Goal: Transaction & Acquisition: Purchase product/service

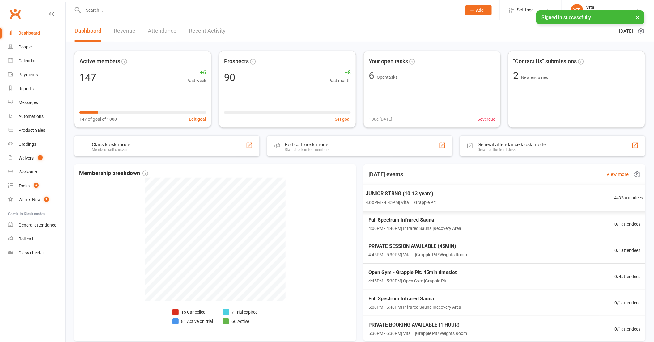
click at [446, 188] on div "JUNIOR STRNG (10-13 years) 4:00PM - 4:45PM | Vita T | Grapple Pit 4 / 32 attend…" at bounding box center [504, 198] width 293 height 27
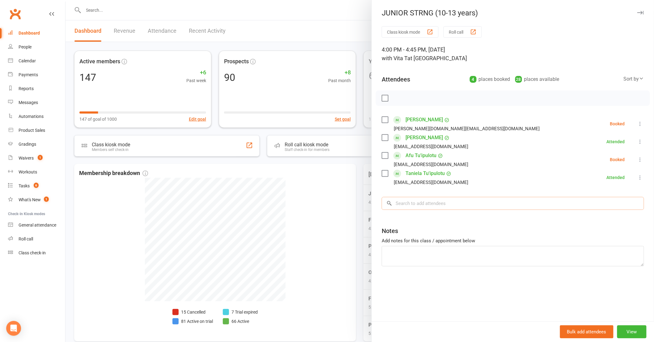
click at [446, 205] on input "search" at bounding box center [513, 203] width 262 height 13
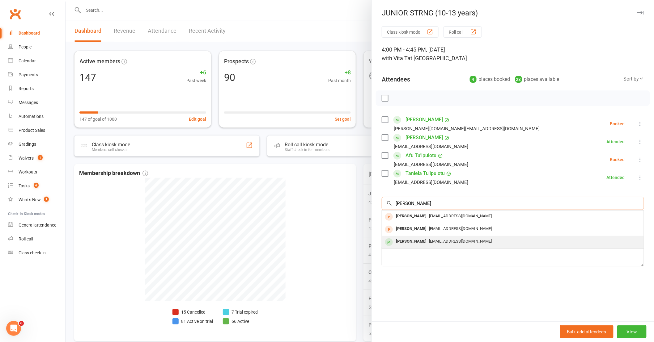
type input "elijah"
click at [446, 242] on span "[EMAIL_ADDRESS][DOMAIN_NAME]" at bounding box center [460, 241] width 63 height 5
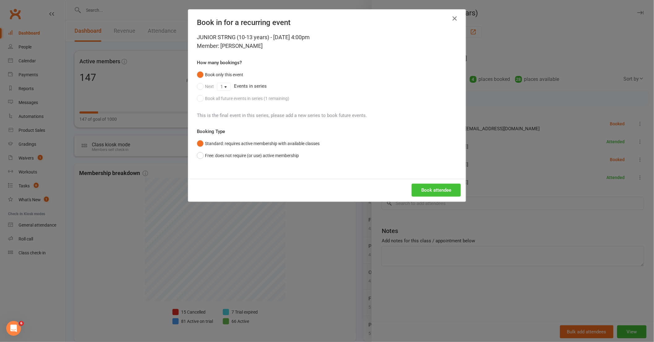
click at [433, 188] on button "Book attendee" at bounding box center [436, 190] width 49 height 13
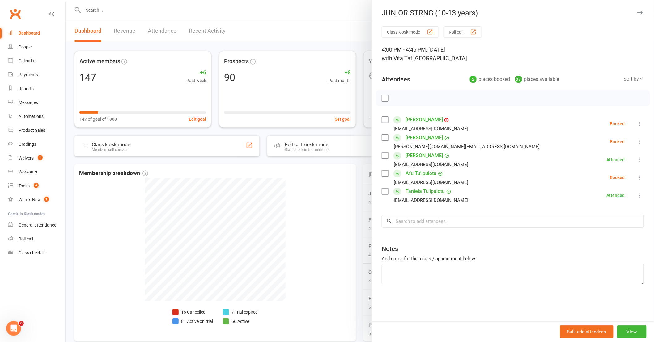
click at [418, 120] on link "[PERSON_NAME]" at bounding box center [423, 120] width 37 height 10
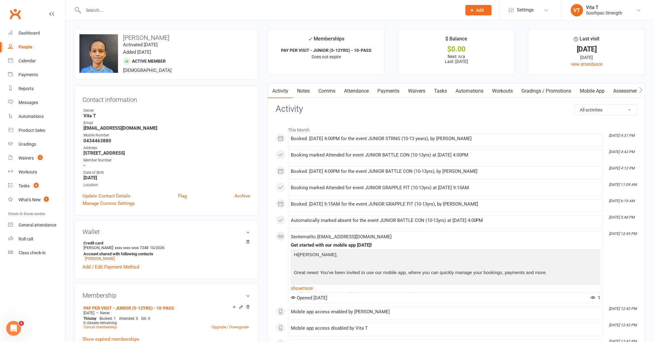
click at [383, 91] on link "Payments" at bounding box center [388, 91] width 31 height 14
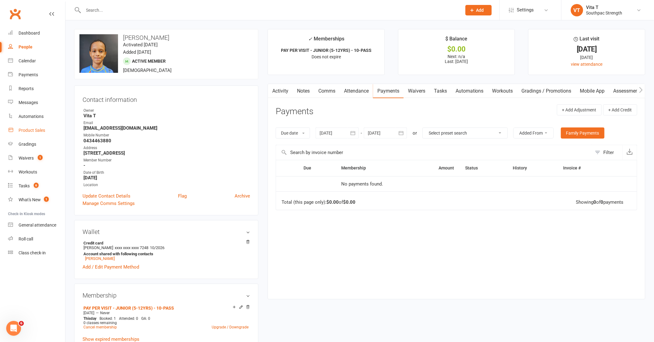
click at [21, 128] on div "Product Sales" at bounding box center [32, 130] width 27 height 5
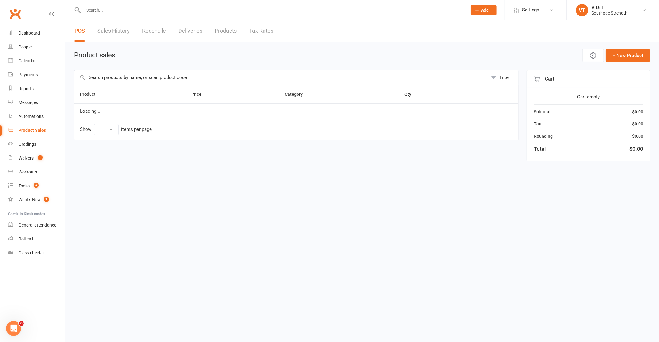
select select "10"
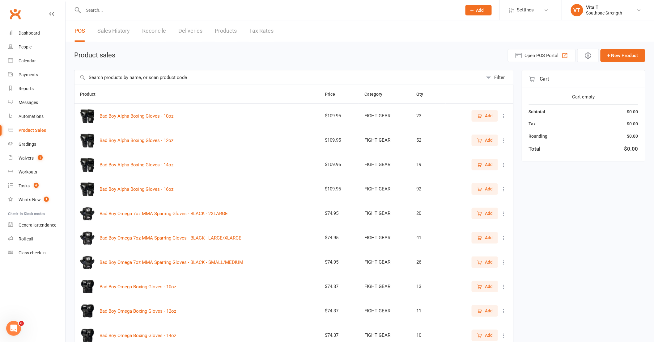
click at [188, 75] on input "text" at bounding box center [278, 77] width 408 height 14
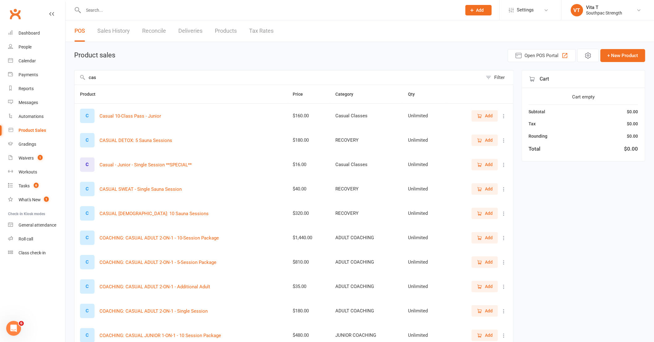
type input "cas"
click at [485, 167] on span "Add" at bounding box center [489, 164] width 8 height 7
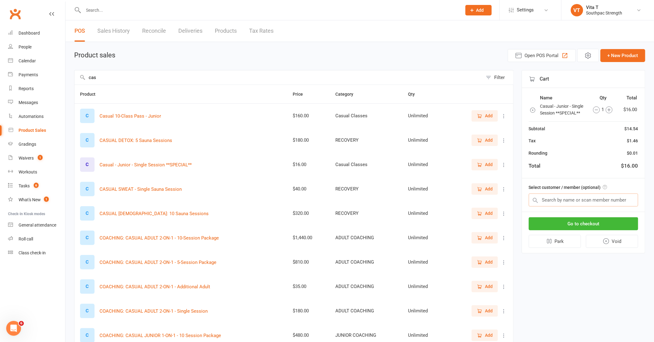
click at [558, 199] on input "text" at bounding box center [583, 200] width 109 height 13
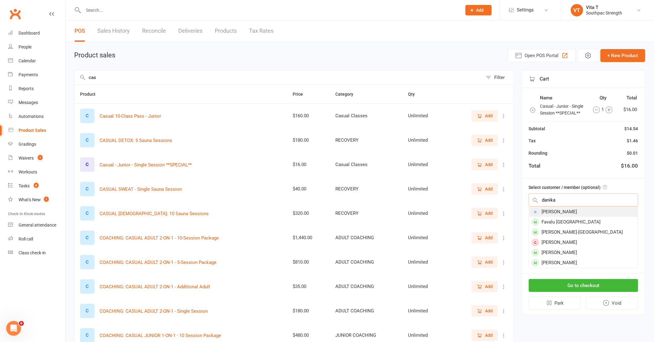
type input "danika"
click at [558, 211] on div "[PERSON_NAME]" at bounding box center [583, 212] width 109 height 10
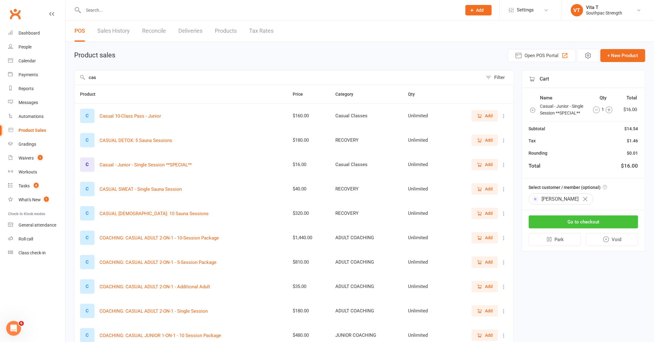
click at [568, 220] on button "Go to checkout" at bounding box center [583, 222] width 109 height 13
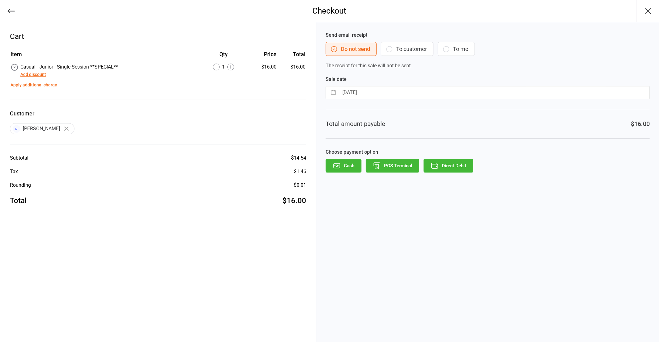
click at [31, 74] on button "Add discount" at bounding box center [33, 74] width 26 height 6
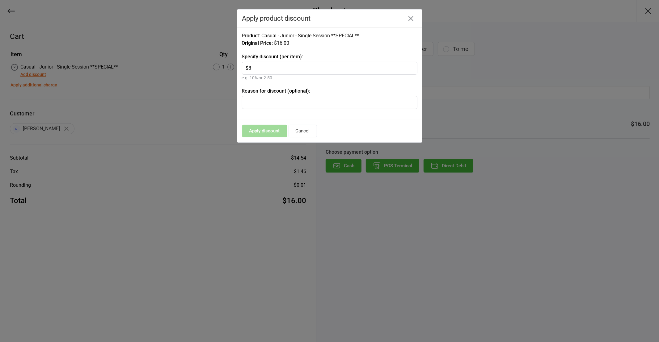
type input "$"
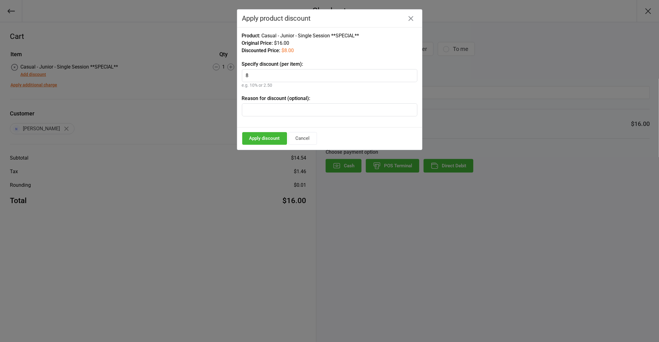
type input "8"
type input "Credit"
click at [270, 137] on button "Apply discount" at bounding box center [264, 138] width 45 height 13
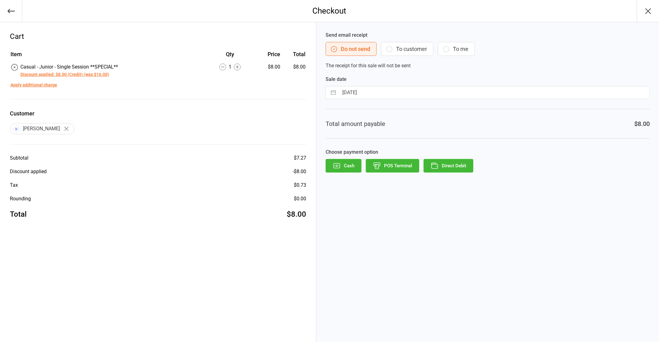
click at [407, 53] on button "To customer" at bounding box center [407, 49] width 53 height 14
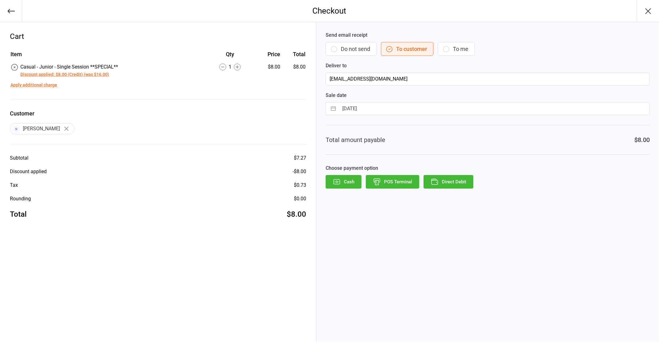
click at [339, 184] on icon "button" at bounding box center [337, 182] width 8 height 8
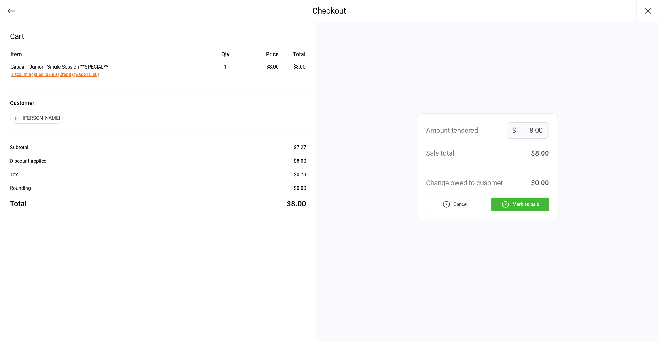
click at [512, 203] on button "Mark as paid" at bounding box center [520, 205] width 58 height 14
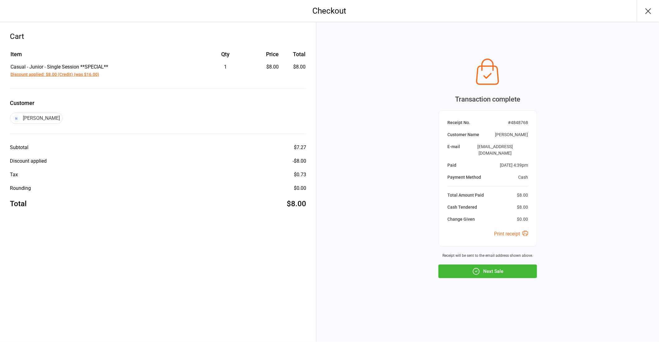
click at [522, 273] on button "Next Sale" at bounding box center [487, 272] width 99 height 14
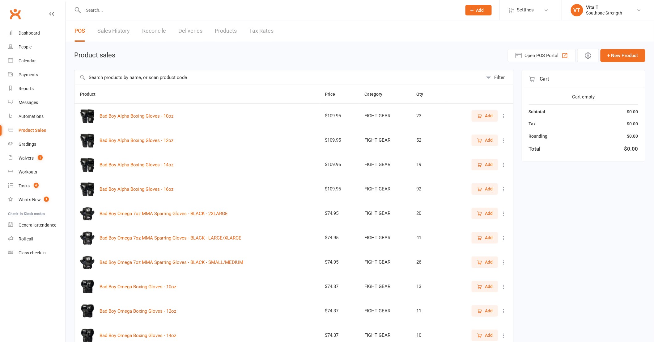
click at [160, 11] on input "text" at bounding box center [270, 10] width 376 height 9
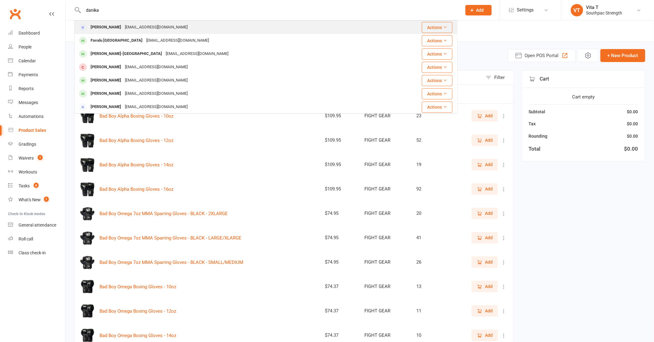
type input "danika"
click at [149, 28] on div "[EMAIL_ADDRESS][DOMAIN_NAME]" at bounding box center [156, 27] width 66 height 9
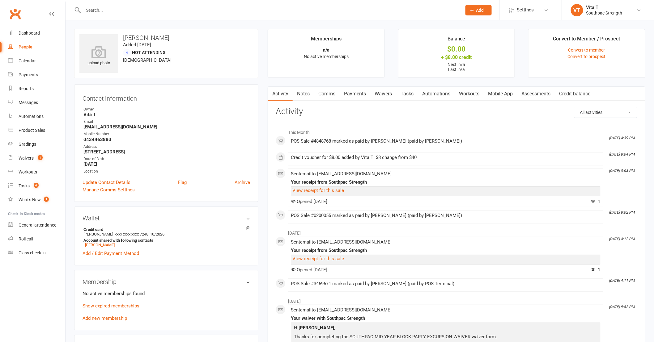
click at [364, 96] on link "Payments" at bounding box center [355, 94] width 31 height 14
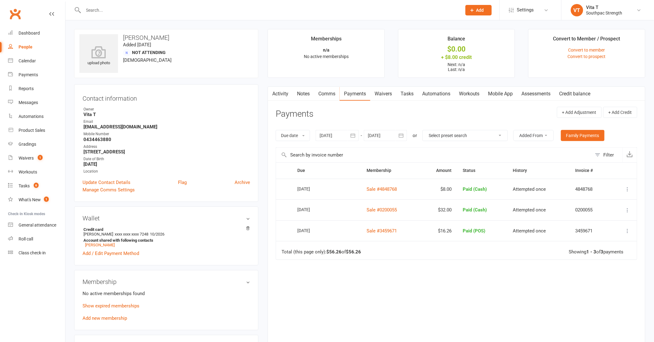
click at [580, 91] on link "Credit balance" at bounding box center [575, 94] width 40 height 14
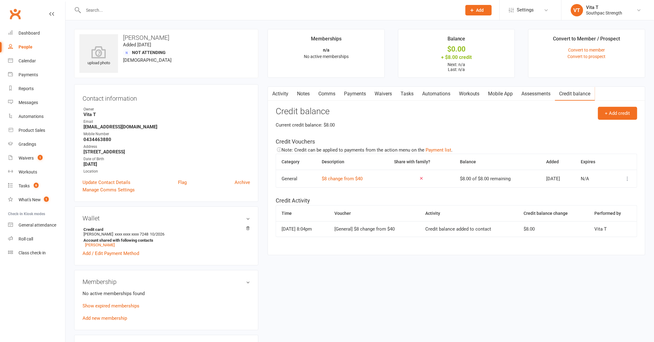
click at [624, 180] on button at bounding box center [627, 178] width 7 height 7
click at [605, 205] on link "Apply credit" at bounding box center [594, 203] width 61 height 12
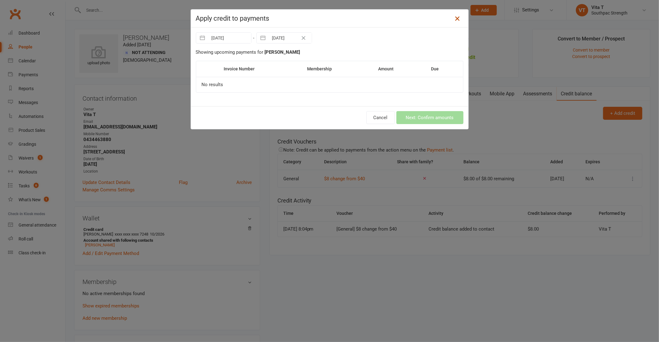
click at [457, 19] on icon at bounding box center [457, 18] width 7 height 7
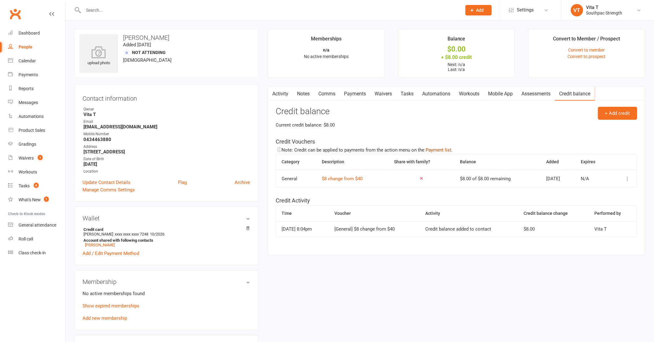
click at [440, 150] on button "Payment list" at bounding box center [438, 149] width 26 height 7
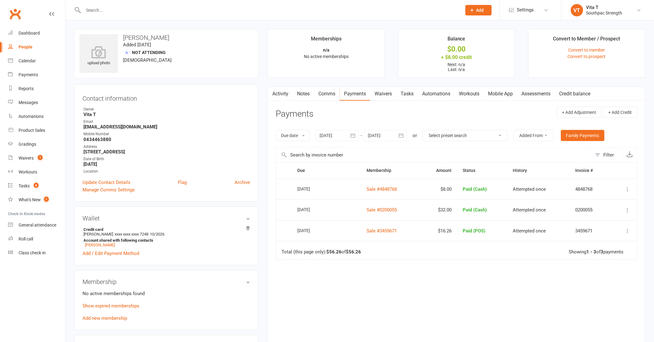
click at [625, 191] on icon at bounding box center [627, 189] width 6 height 6
click at [549, 194] on td "Attempted once" at bounding box center [538, 189] width 63 height 21
click at [626, 192] on icon at bounding box center [627, 189] width 6 height 6
click at [614, 200] on link "View POS Sale receipt" at bounding box center [600, 201] width 62 height 12
click at [629, 189] on icon at bounding box center [627, 189] width 6 height 6
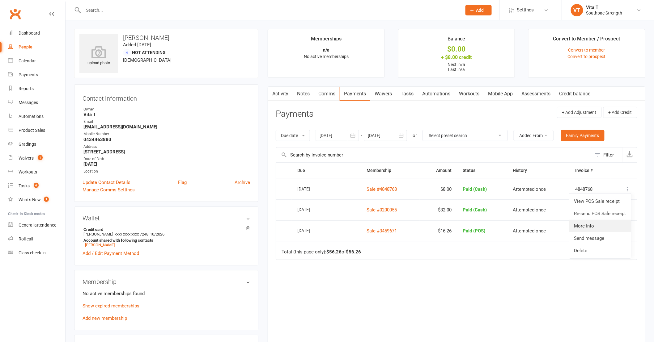
click at [585, 226] on link "More Info" at bounding box center [600, 226] width 62 height 12
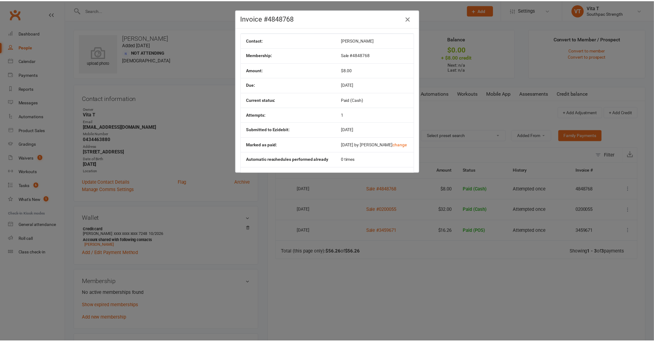
scroll to position [23, 0]
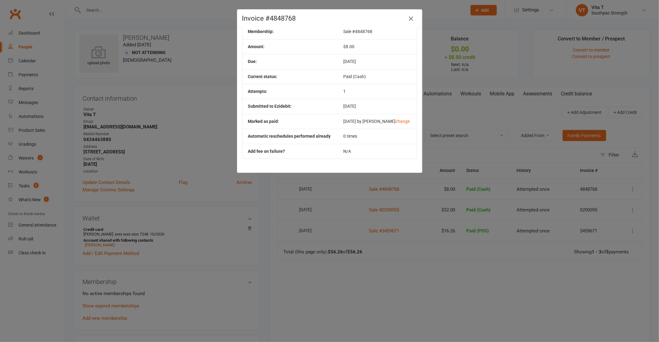
click at [407, 19] on icon "button" at bounding box center [410, 18] width 7 height 7
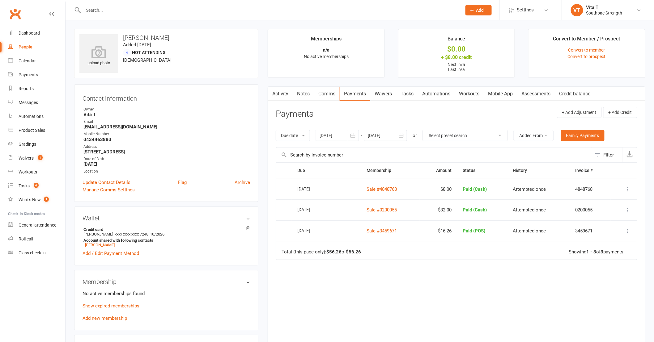
click at [583, 92] on link "Credit balance" at bounding box center [575, 94] width 40 height 14
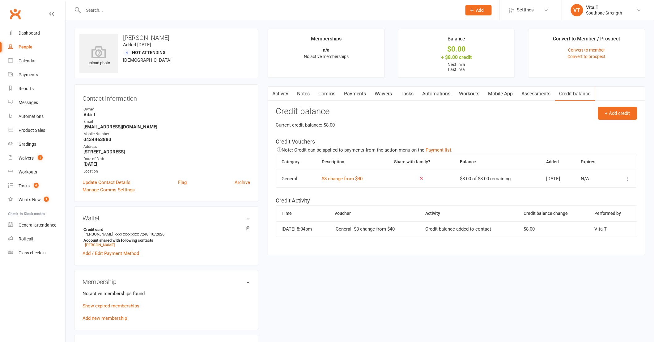
click at [627, 180] on icon at bounding box center [627, 179] width 6 height 6
click at [598, 195] on link "View / edit" at bounding box center [594, 191] width 61 height 12
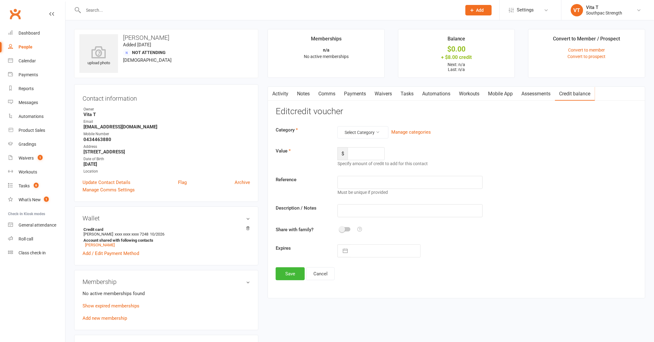
type input "8"
type input "$8 change from $40"
click at [322, 274] on button "Cancel" at bounding box center [320, 274] width 28 height 13
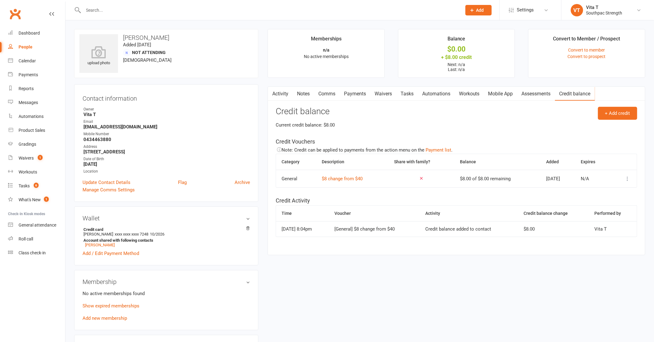
click at [633, 178] on td at bounding box center [624, 179] width 26 height 18
click at [630, 179] on button at bounding box center [627, 178] width 7 height 7
click at [585, 214] on link "Remove" at bounding box center [594, 216] width 61 height 12
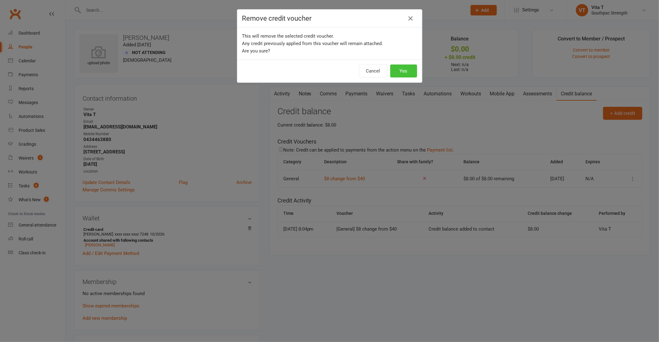
click at [408, 73] on button "Yes" at bounding box center [403, 71] width 27 height 13
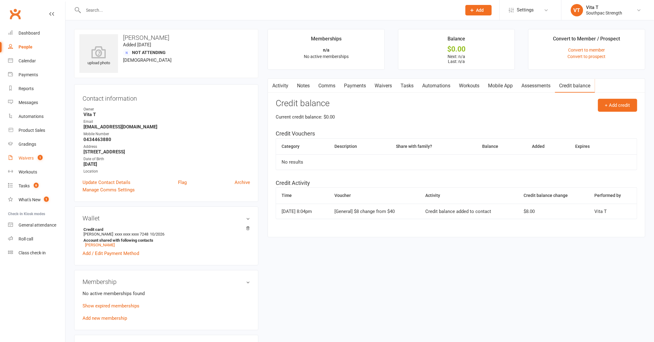
click at [33, 159] on div "Waivers" at bounding box center [26, 158] width 15 height 5
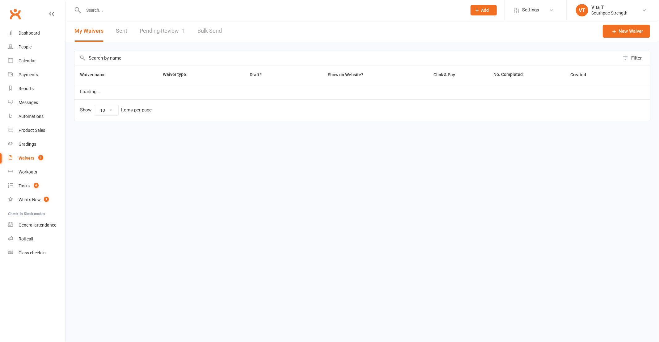
select select "100"
click at [154, 28] on link "Pending Review 1" at bounding box center [162, 30] width 45 height 21
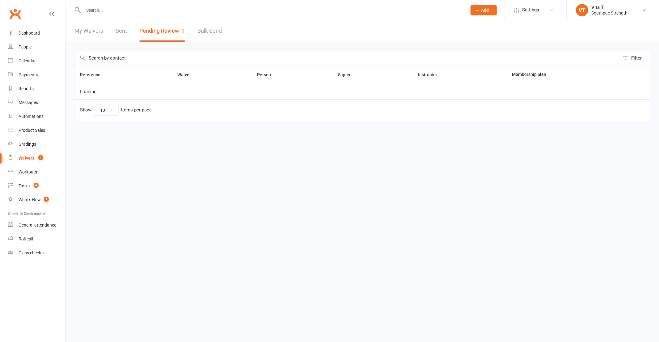
select select "25"
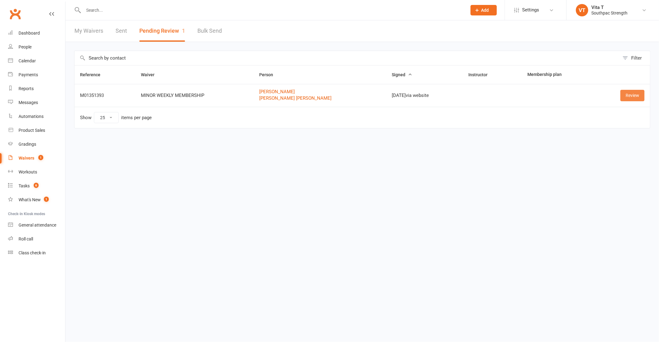
click at [632, 96] on link "Review" at bounding box center [632, 95] width 24 height 11
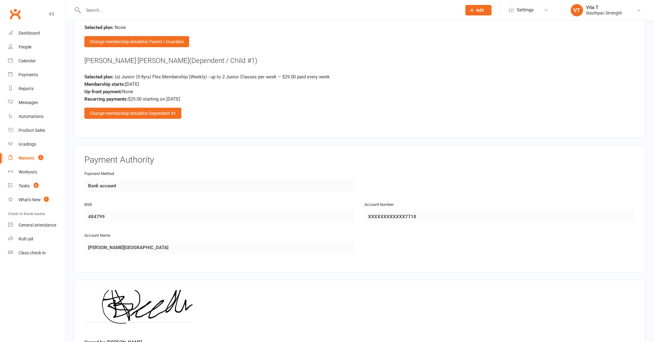
scroll to position [941, 0]
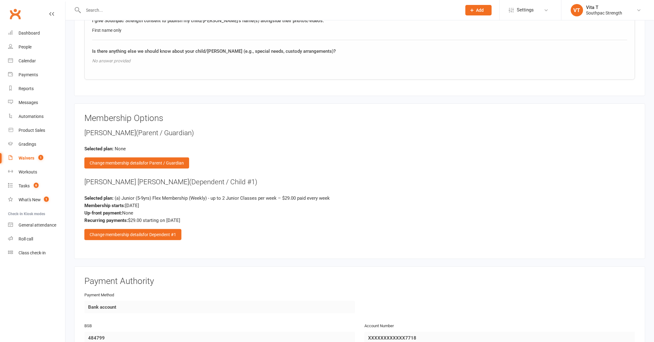
click at [117, 237] on div "Membership Options [PERSON_NAME] (Parent / Guardian) Selected plan: None Change…" at bounding box center [359, 182] width 551 height 136
click at [118, 233] on div "Change membership details for Dependent #1" at bounding box center [132, 234] width 97 height 11
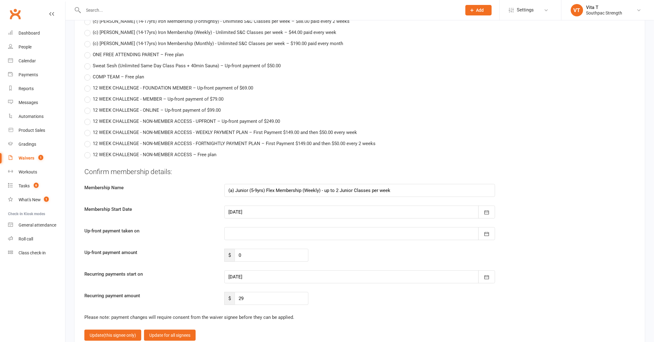
scroll to position [2966, 0]
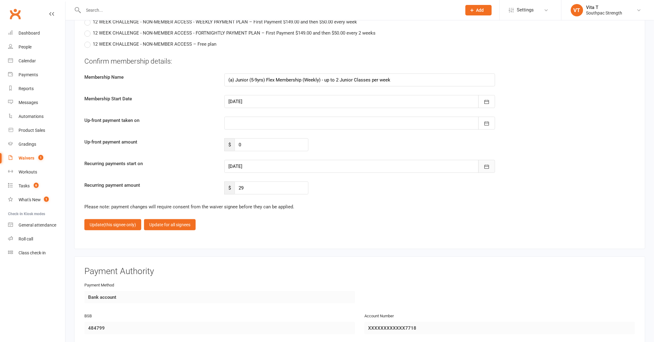
click at [484, 164] on icon "button" at bounding box center [487, 167] width 6 height 6
click at [303, 227] on span "18" at bounding box center [303, 229] width 5 height 5
type input "[DATE]"
click at [112, 223] on span "(this signee only)" at bounding box center [120, 224] width 32 height 5
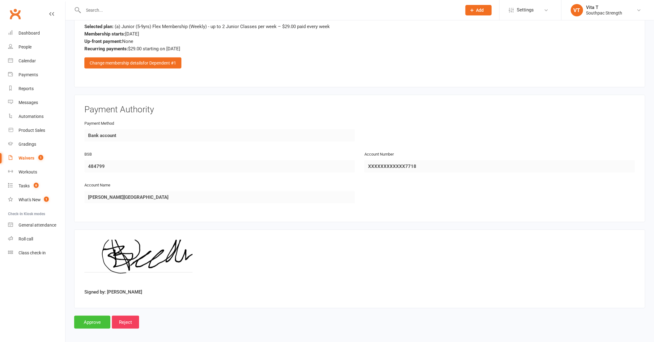
click at [97, 320] on input "Approve" at bounding box center [92, 322] width 36 height 13
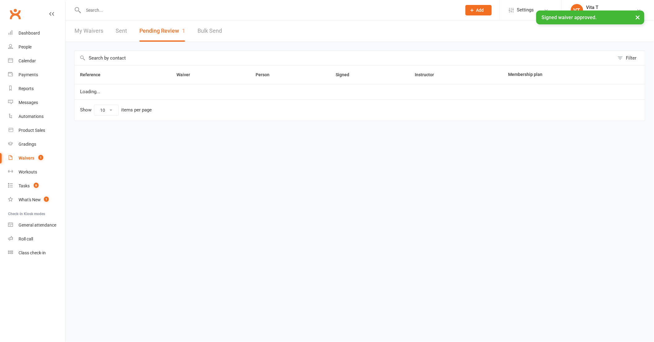
select select "25"
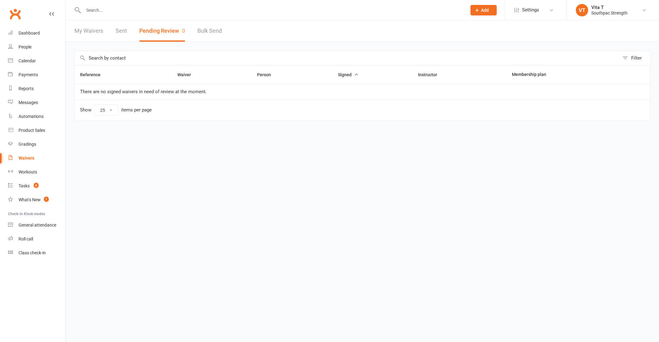
click at [152, 6] on input "text" at bounding box center [272, 10] width 381 height 9
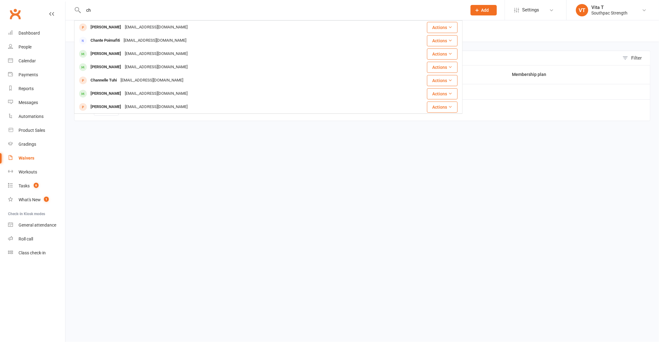
type input "c"
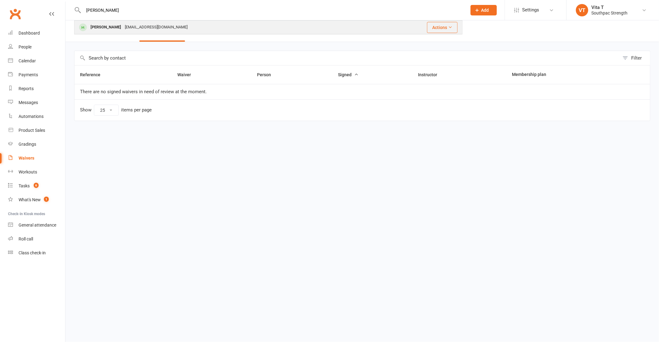
type input "[PERSON_NAME]"
click at [154, 27] on div "[EMAIL_ADDRESS][DOMAIN_NAME]" at bounding box center [156, 27] width 66 height 9
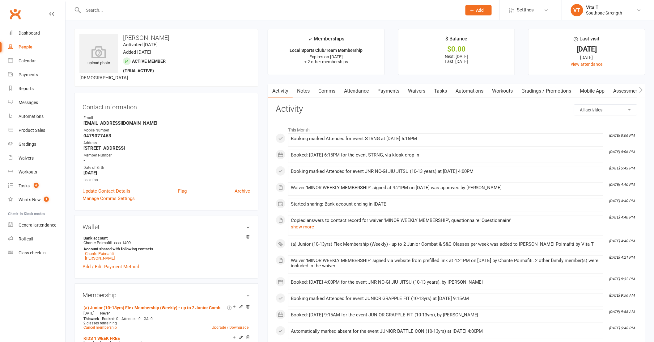
click at [395, 91] on link "Payments" at bounding box center [388, 91] width 31 height 14
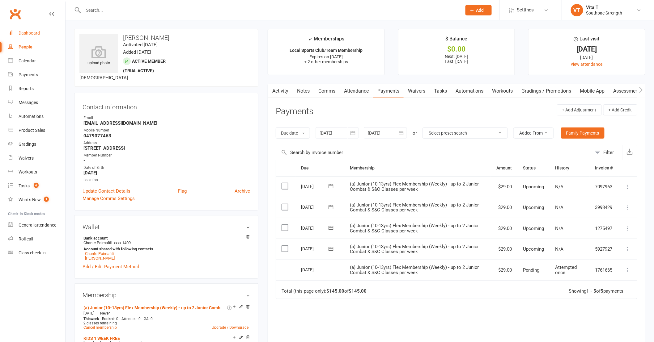
click at [26, 33] on div "Dashboard" at bounding box center [29, 33] width 21 height 5
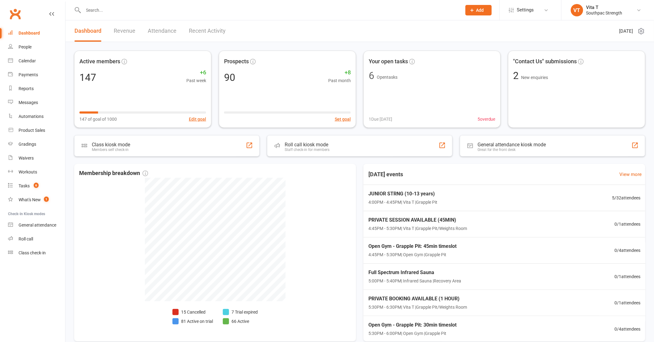
click at [192, 10] on input "text" at bounding box center [270, 10] width 376 height 9
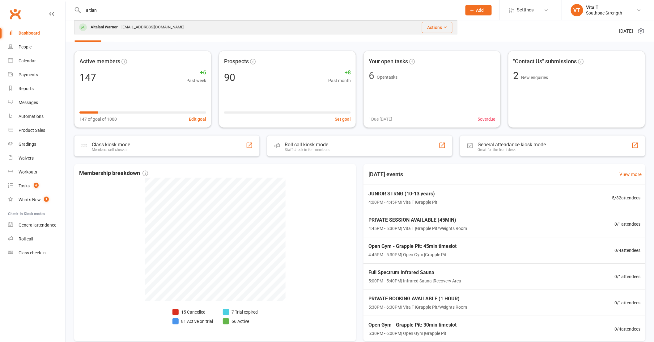
type input "aitlan"
click at [171, 25] on div "[EMAIL_ADDRESS][DOMAIN_NAME]" at bounding box center [153, 27] width 66 height 9
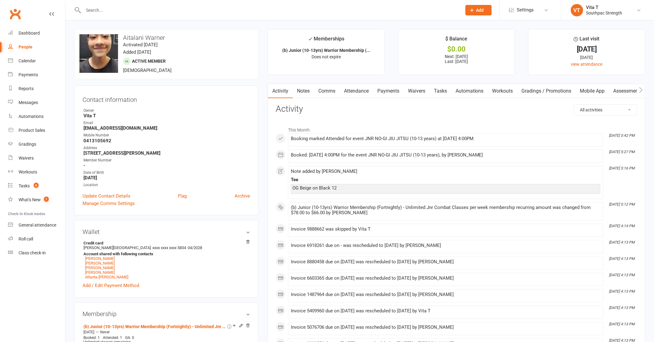
click at [390, 89] on link "Payments" at bounding box center [388, 91] width 31 height 14
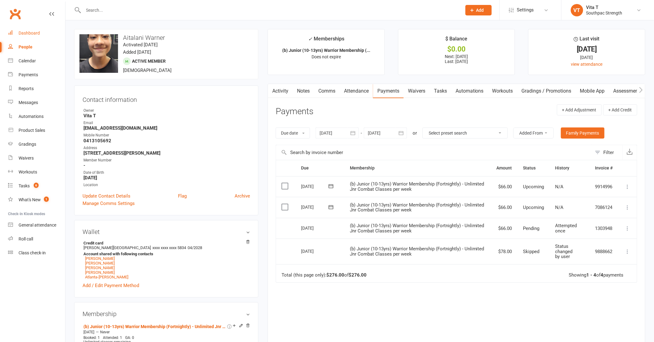
click at [26, 31] on div "Dashboard" at bounding box center [29, 33] width 21 height 5
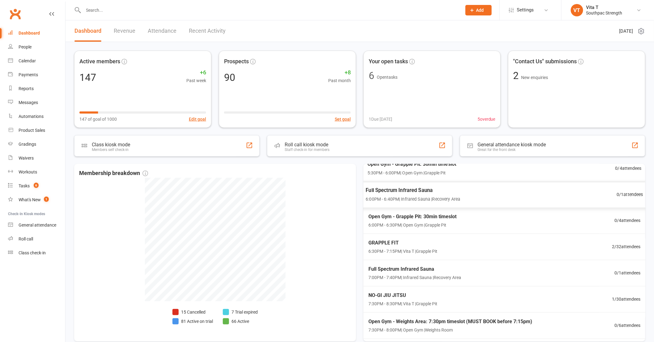
scroll to position [171, 0]
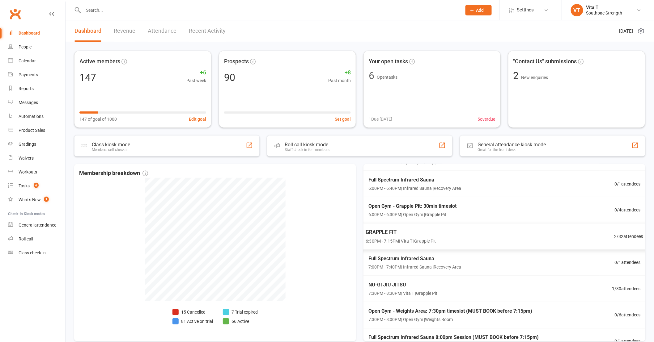
click at [521, 239] on div "GRAPPLE FIT 6:30PM - 7:15PM | Vita T | Grapple Pit 2 / 32 attendees" at bounding box center [504, 236] width 293 height 27
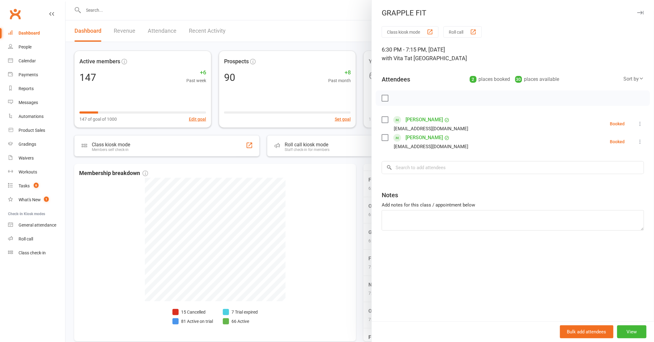
click at [376, 238] on div "Class kiosk mode Roll call 6:30 PM - 7:15 PM, [DATE] with Vita T at Grapple Pit…" at bounding box center [513, 173] width 282 height 295
click at [333, 237] on div at bounding box center [360, 171] width 588 height 342
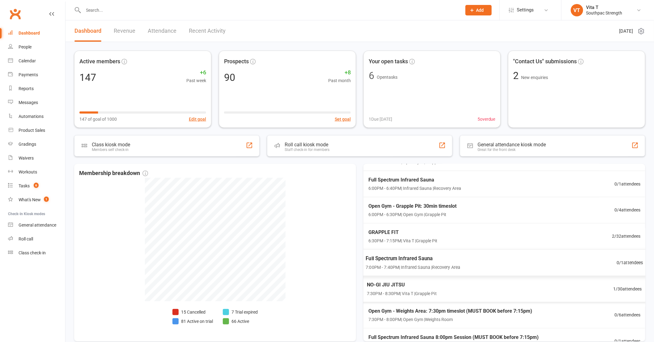
click at [474, 288] on div "NO-GI JIU JITSU 7:30PM - 8:30PM | Vita T | Grapple Pit 1 / 30 attendees" at bounding box center [504, 289] width 290 height 27
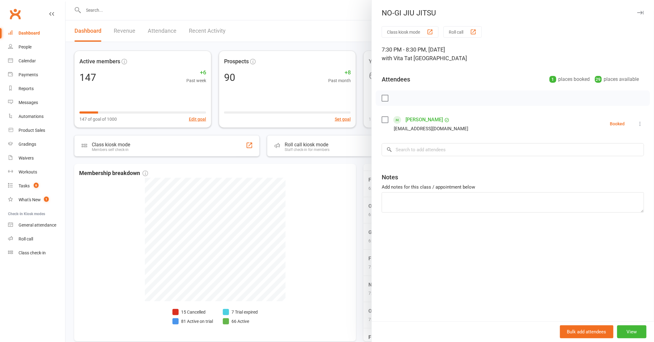
click at [332, 262] on div at bounding box center [360, 171] width 588 height 342
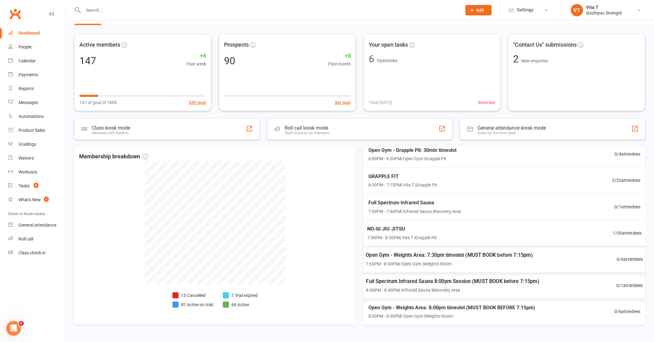
scroll to position [32, 0]
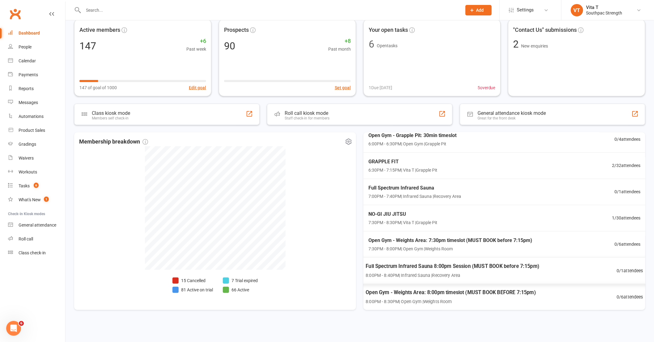
click at [316, 272] on div "Membership breakdown 15 Cancelled 81 Active on trial 7 Trial expired 66 Active" at bounding box center [215, 222] width 282 height 178
click at [22, 49] on link "People" at bounding box center [36, 47] width 57 height 14
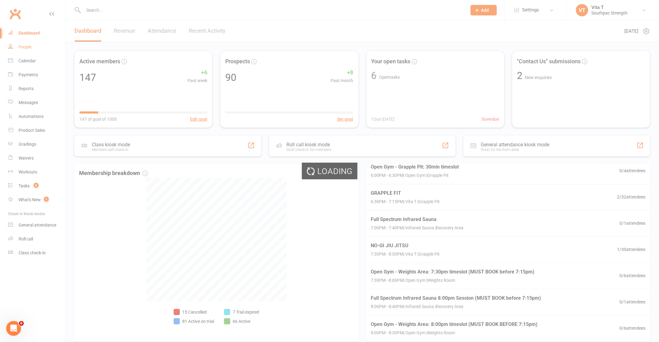
select select "100"
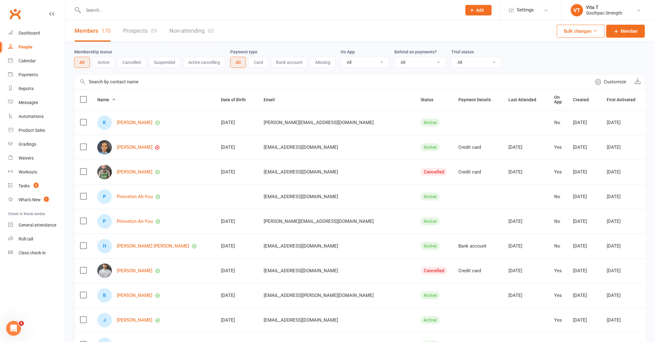
click at [138, 33] on link "Prospects 89" at bounding box center [140, 30] width 34 height 21
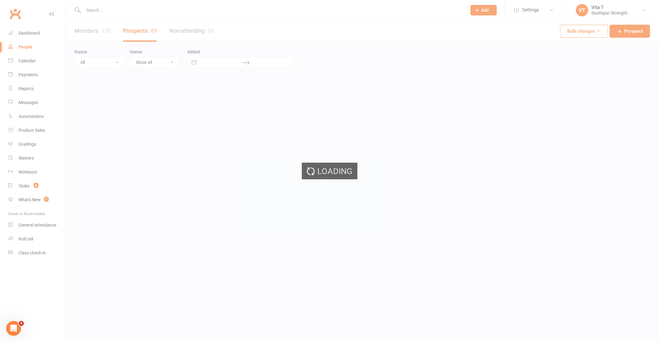
select select "50"
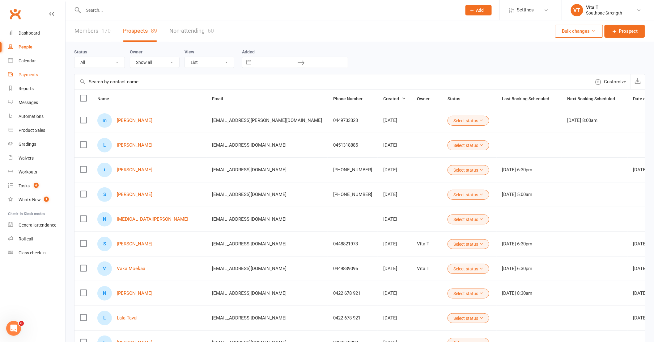
click at [32, 72] on div "Payments" at bounding box center [28, 74] width 19 height 5
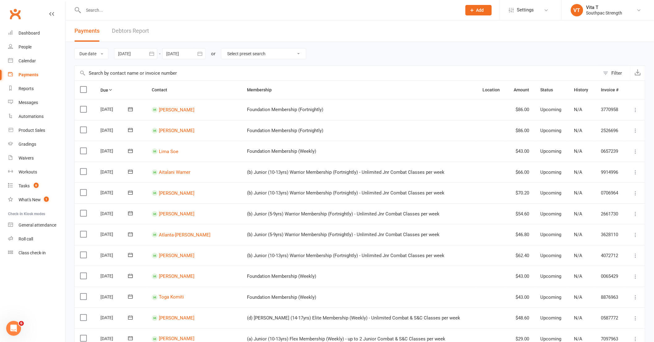
click at [149, 54] on icon "button" at bounding box center [152, 54] width 6 height 6
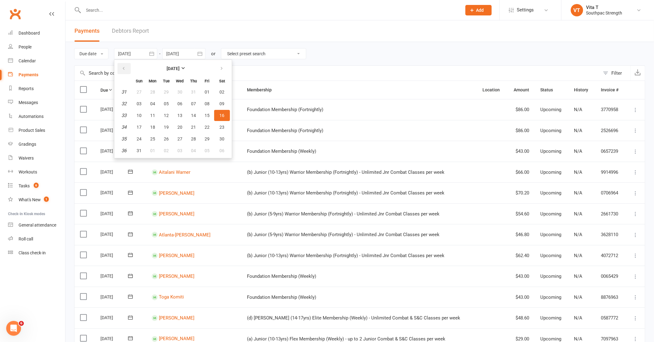
click at [124, 67] on icon "button" at bounding box center [123, 68] width 4 height 5
click at [221, 69] on icon "button" at bounding box center [221, 68] width 4 height 5
click at [152, 148] on span "01" at bounding box center [152, 150] width 5 height 5
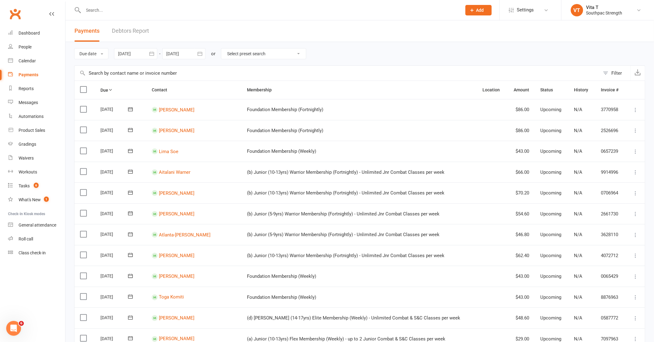
click at [154, 52] on icon "button" at bounding box center [152, 54] width 6 height 6
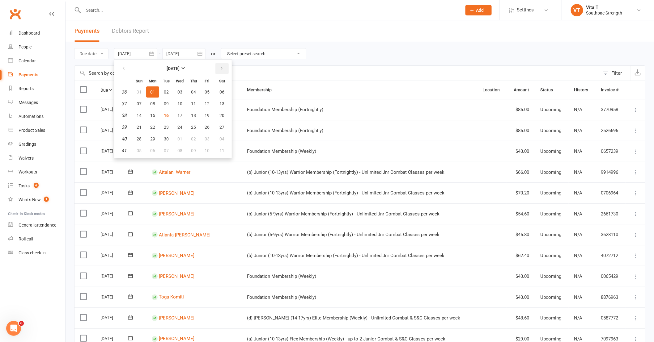
click at [217, 67] on button "button" at bounding box center [221, 68] width 13 height 11
click at [178, 91] on span "01" at bounding box center [179, 92] width 5 height 5
type input "[DATE]"
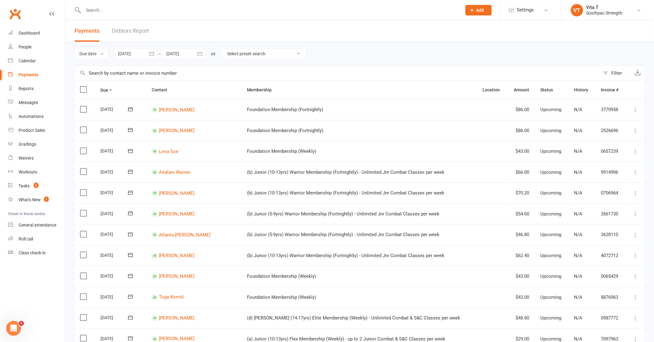
click at [204, 55] on button "button" at bounding box center [199, 53] width 11 height 11
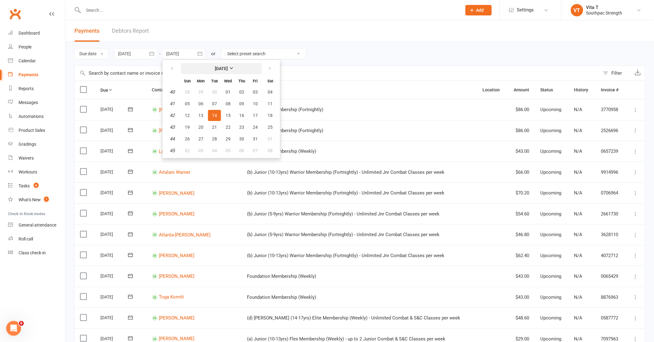
click at [228, 71] on strong "[DATE]" at bounding box center [221, 68] width 13 height 5
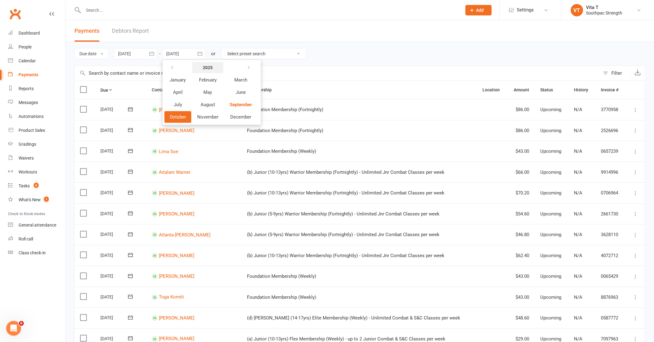
click at [210, 69] on strong "2025" at bounding box center [208, 67] width 10 height 5
click at [178, 90] on span "2026" at bounding box center [175, 93] width 10 height 6
click at [235, 103] on span "September" at bounding box center [241, 105] width 22 height 6
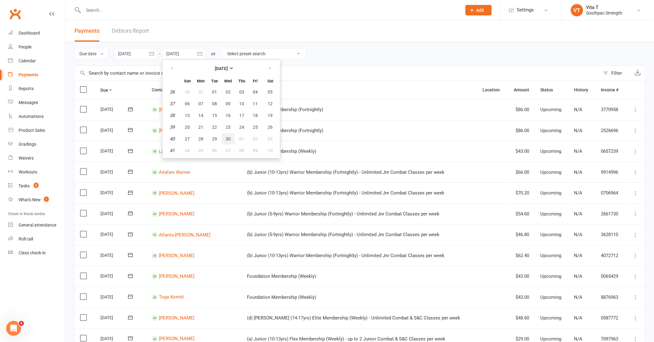
click at [223, 137] on button "30" at bounding box center [228, 138] width 13 height 11
type input "[DATE]"
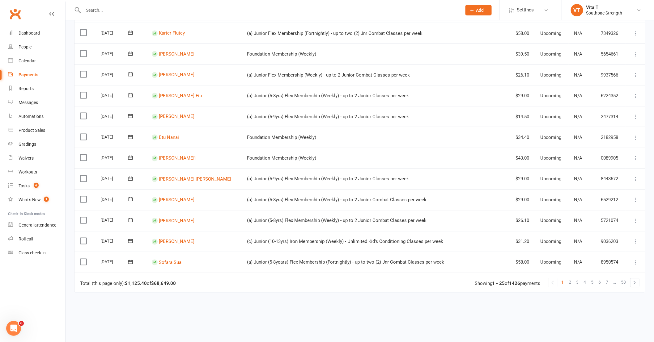
scroll to position [350, 0]
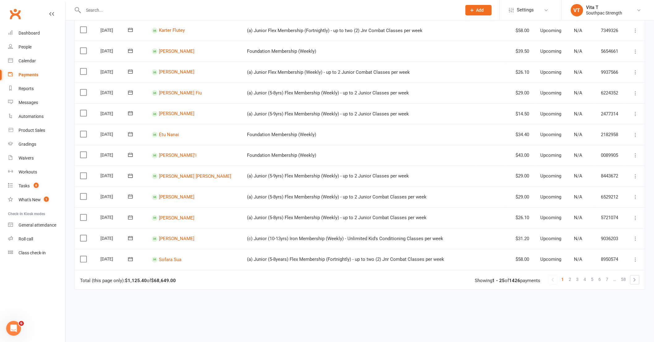
drag, startPoint x: 180, startPoint y: 281, endPoint x: 152, endPoint y: 283, distance: 27.9
click at [152, 283] on td "Total (this page only): $1,125.40 of $68,649.00 1 2 3 4 5 6 7 … 58 Showing 1 - …" at bounding box center [359, 279] width 570 height 19
click at [184, 280] on td "Total (this page only): $1,125.40 of $68,649.00 1 2 3 4 5 6 7 … 58 Showing 1 - …" at bounding box center [359, 279] width 570 height 19
drag, startPoint x: 184, startPoint y: 280, endPoint x: 148, endPoint y: 280, distance: 36.2
click at [148, 280] on td "Total (this page only): $1,125.40 of $68,649.00 1 2 3 4 5 6 7 … 58 Showing 1 - …" at bounding box center [359, 279] width 570 height 19
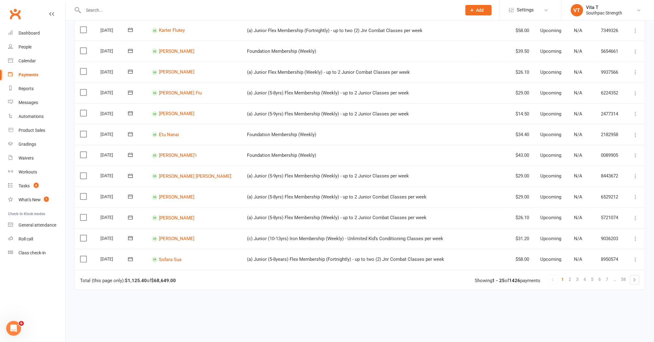
drag, startPoint x: 148, startPoint y: 280, endPoint x: 206, endPoint y: 279, distance: 58.1
click at [206, 279] on td "Total (this page only): $1,125.40 of $68,649.00 1 2 3 4 5 6 7 … 58 Showing 1 - …" at bounding box center [359, 279] width 570 height 19
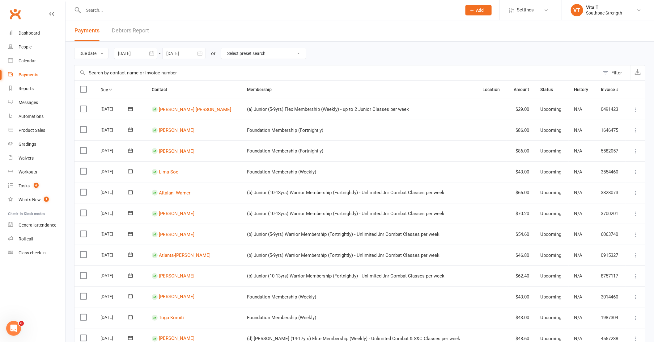
scroll to position [0, 0]
click at [136, 13] on input "text" at bounding box center [270, 10] width 376 height 9
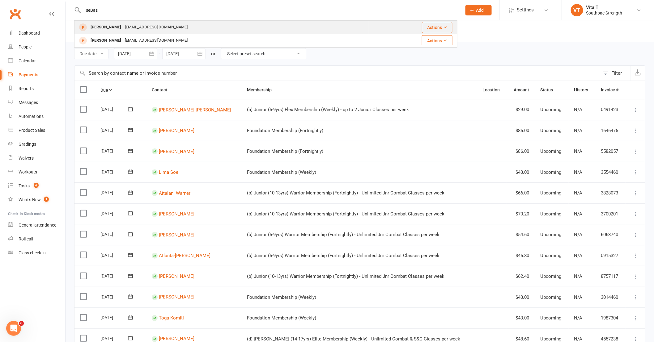
type input "seBas"
click at [137, 29] on div "[EMAIL_ADDRESS][DOMAIN_NAME]" at bounding box center [156, 27] width 66 height 9
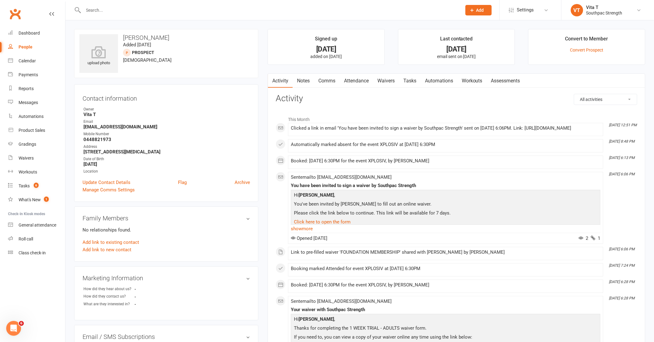
click at [376, 81] on link "Waivers" at bounding box center [386, 81] width 26 height 14
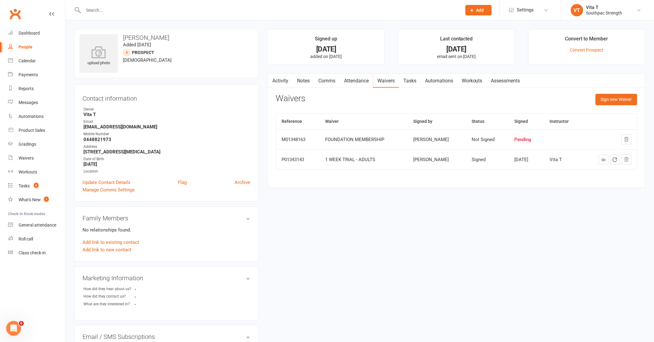
click at [276, 82] on link "Activity" at bounding box center [280, 81] width 25 height 14
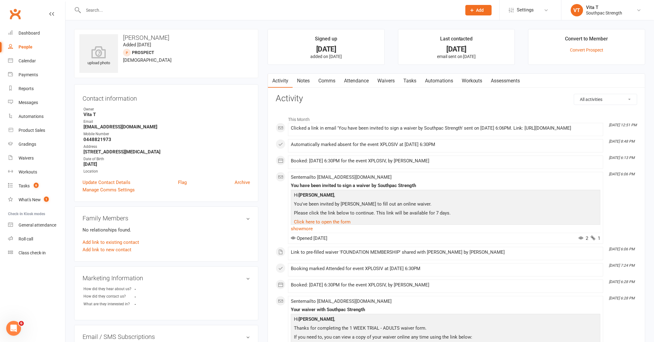
click at [269, 211] on div "Activity Notes Comms Attendance Waivers Tasks Automations Workouts Assessments …" at bounding box center [457, 341] width 378 height 534
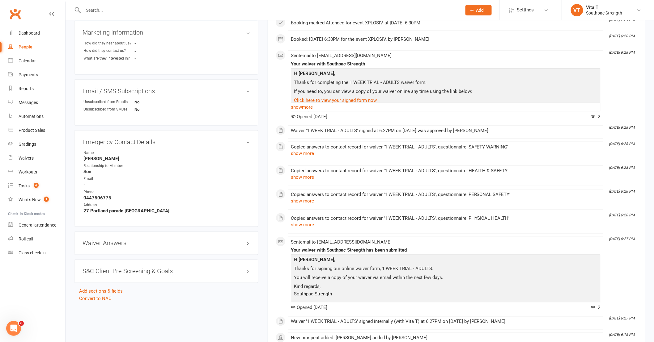
scroll to position [274, 0]
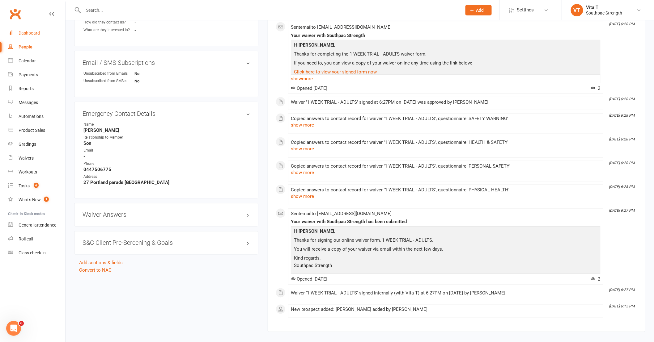
click at [32, 31] on div "Dashboard" at bounding box center [29, 33] width 21 height 5
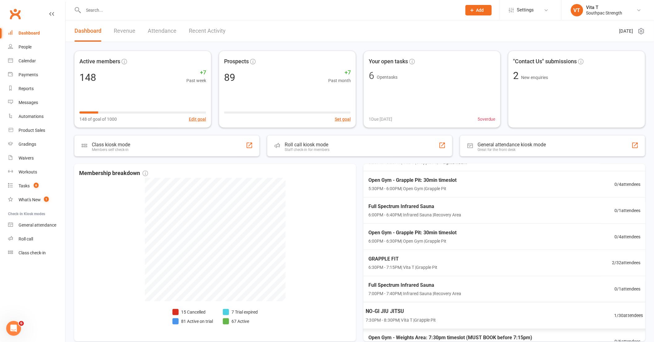
scroll to position [116, 0]
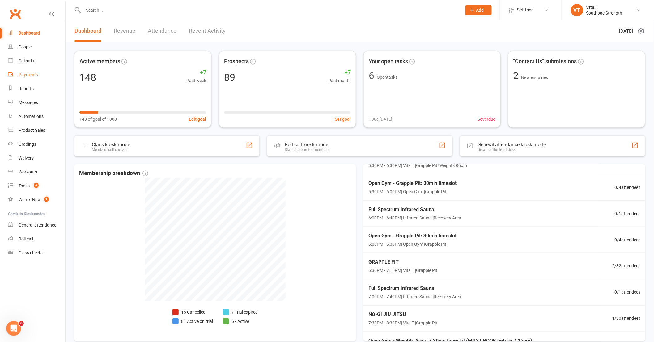
click at [29, 76] on div "Payments" at bounding box center [28, 74] width 19 height 5
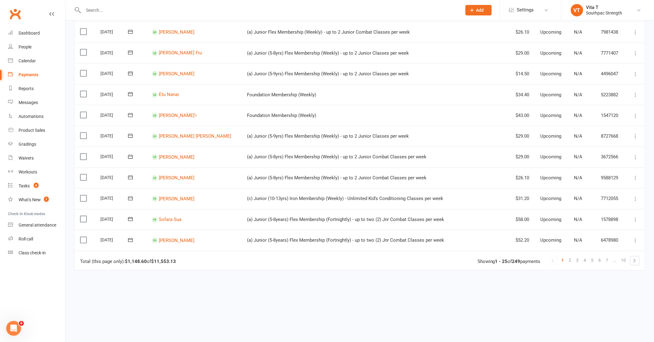
scroll to position [378, 0]
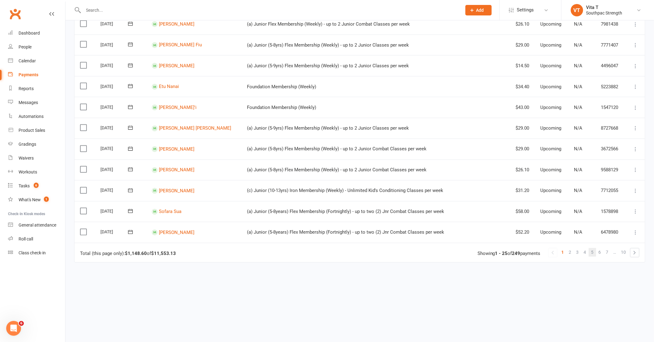
click at [592, 254] on span "5" at bounding box center [592, 252] width 2 height 9
